Goal: Information Seeking & Learning: Find specific fact

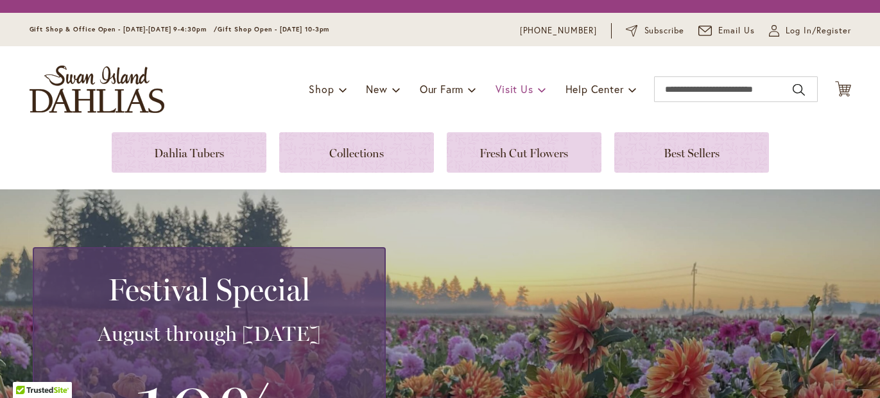
click at [515, 90] on div "Toggle Nav Shop Dahlia Tubers Collections Fresh Cut Dahlias Gardening Supplies …" at bounding box center [440, 89] width 847 height 86
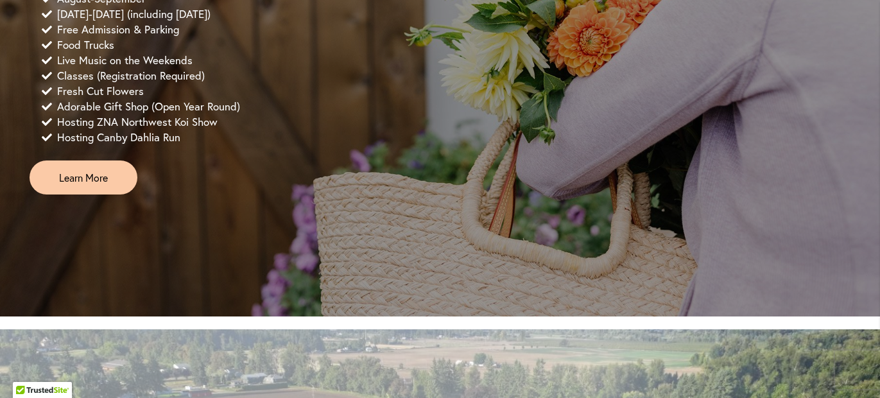
scroll to position [1016, 0]
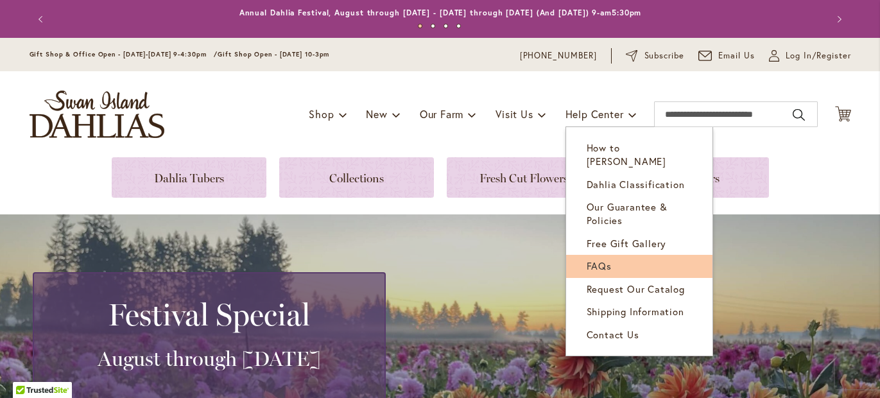
click at [599, 259] on span "FAQs" at bounding box center [599, 265] width 25 height 13
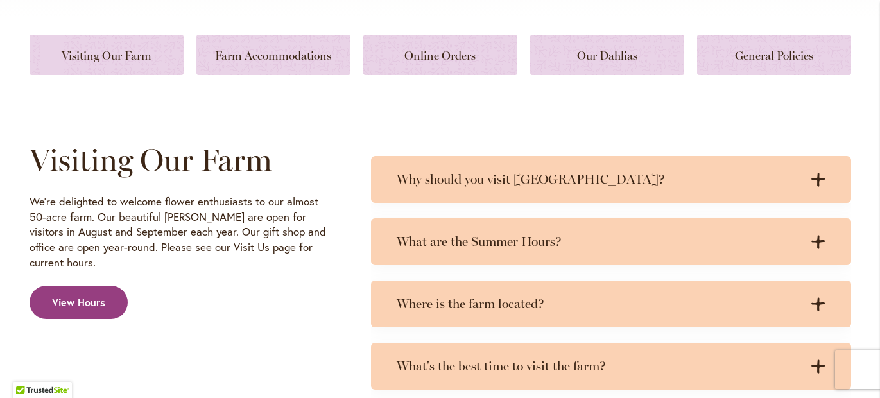
scroll to position [510, 0]
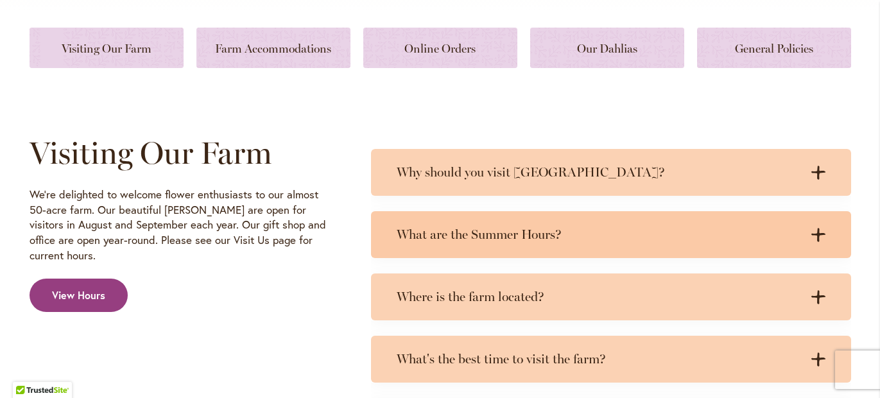
click at [481, 230] on h3 "What are the Summer Hours?" at bounding box center [598, 235] width 403 height 16
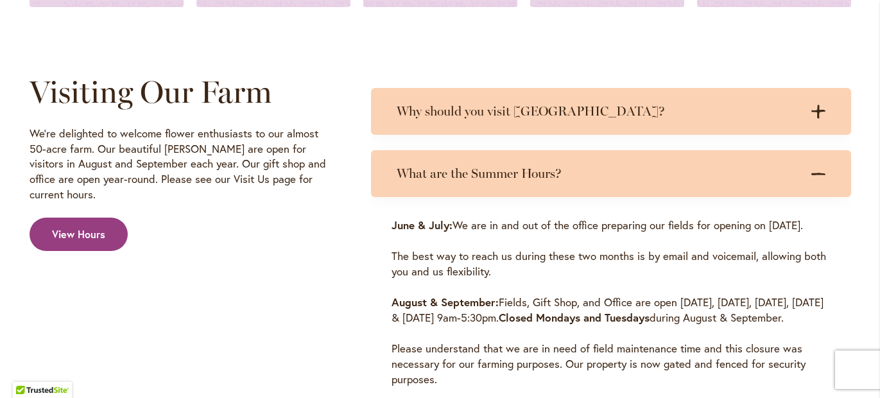
scroll to position [598, 0]
